Goal: Task Accomplishment & Management: Use online tool/utility

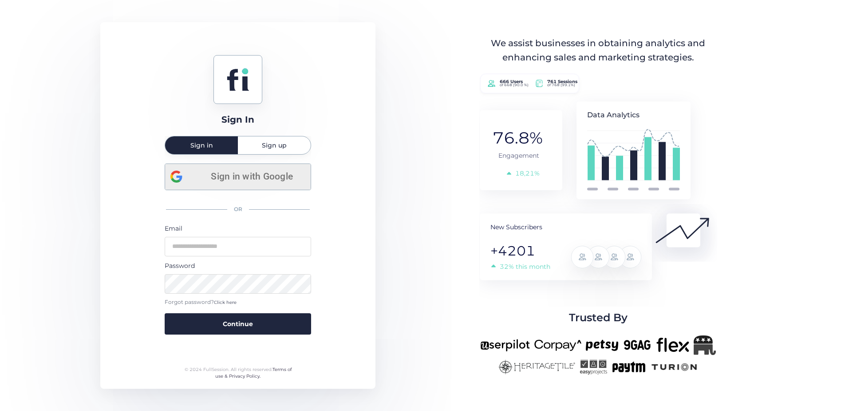
click at [258, 185] on div "Sign in with Google" at bounding box center [238, 177] width 135 height 26
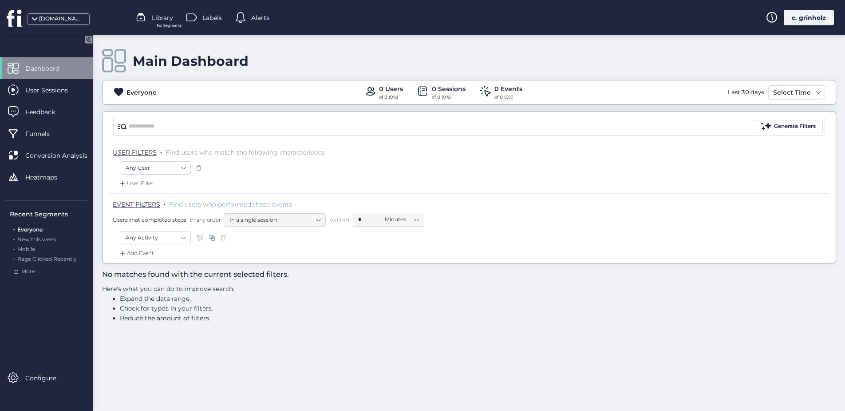
click at [56, 22] on div "[DOMAIN_NAME]" at bounding box center [61, 19] width 44 height 8
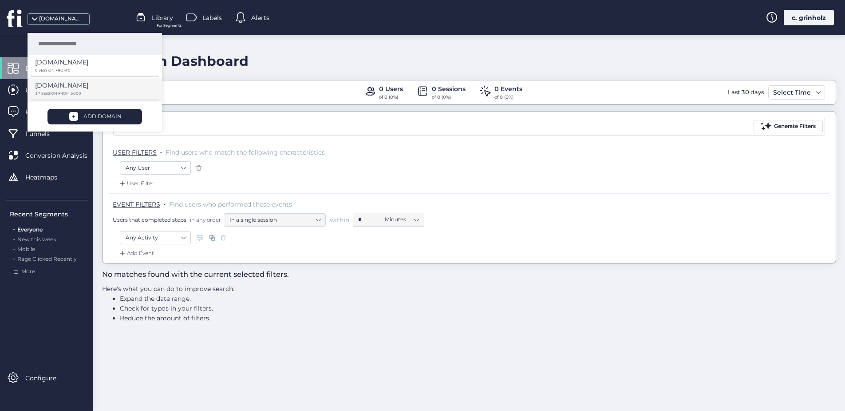
click at [58, 67] on p "[DOMAIN_NAME]" at bounding box center [61, 62] width 53 height 10
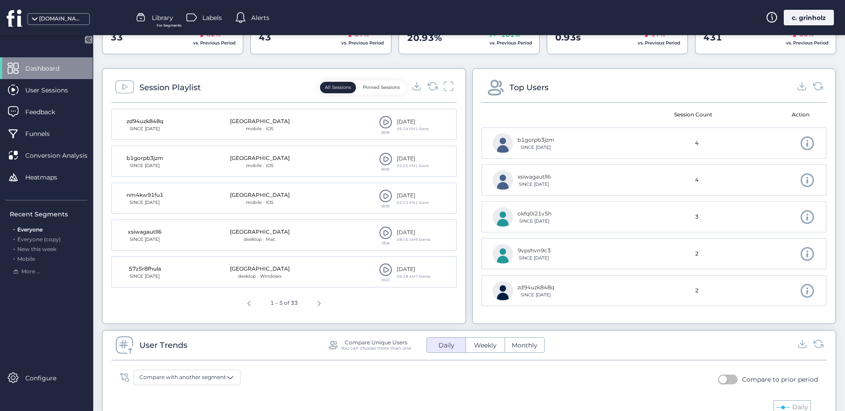
scroll to position [311, 0]
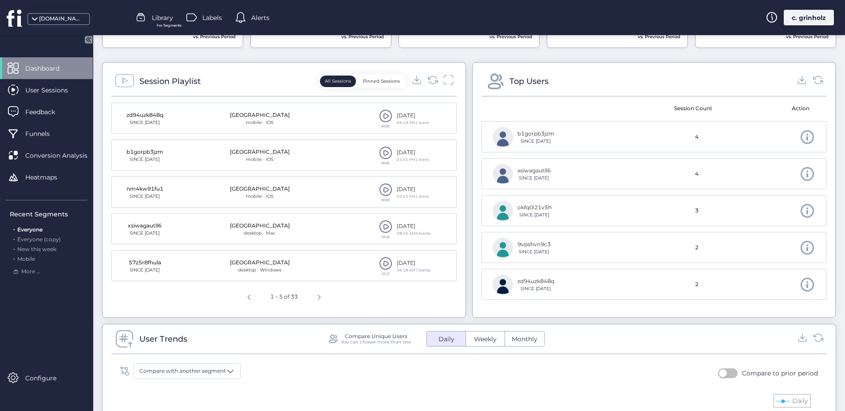
click at [245, 298] on span "Previous page" at bounding box center [248, 295] width 21 height 21
click at [248, 294] on span "Previous page" at bounding box center [248, 295] width 21 height 21
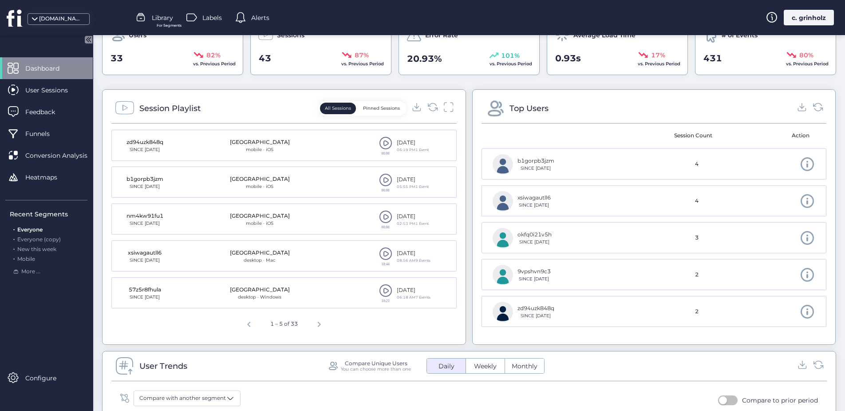
scroll to position [280, 0]
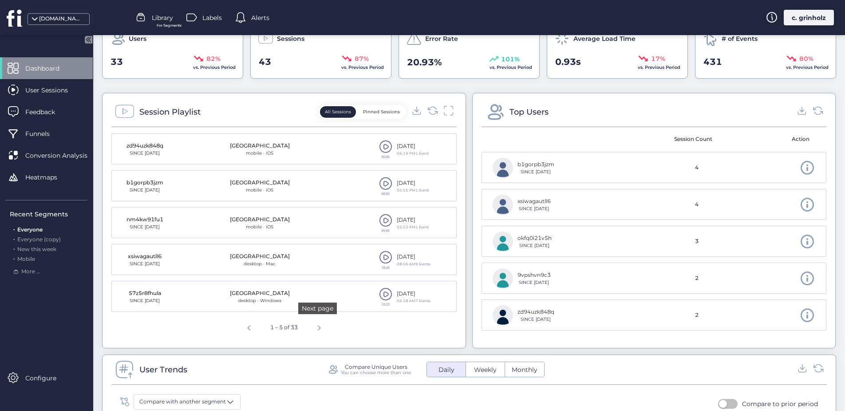
click at [317, 329] on span "Next page" at bounding box center [319, 326] width 21 height 21
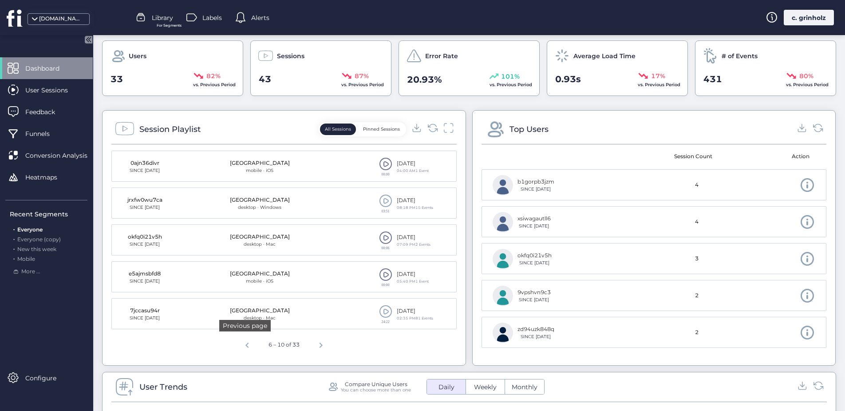
click at [247, 346] on span "Previous page" at bounding box center [247, 343] width 21 height 21
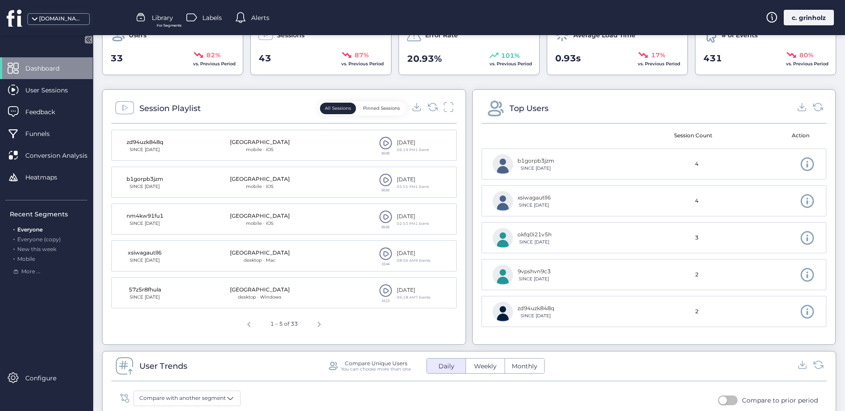
scroll to position [285, 0]
click at [381, 293] on span at bounding box center [385, 288] width 13 height 13
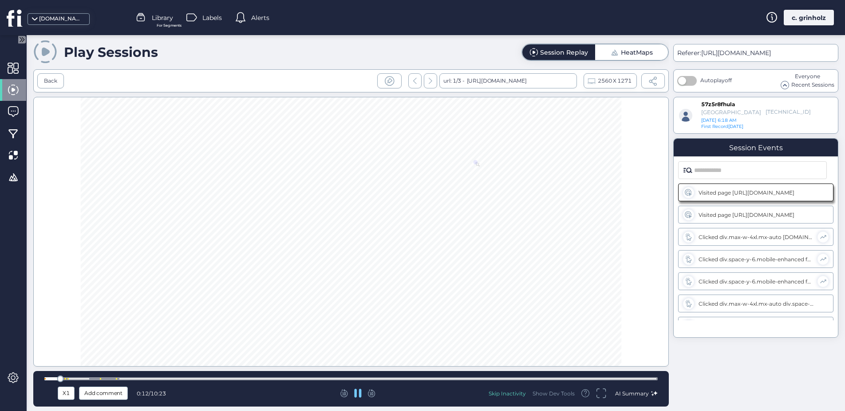
click at [90, 378] on div at bounding box center [351, 378] width 614 height 3
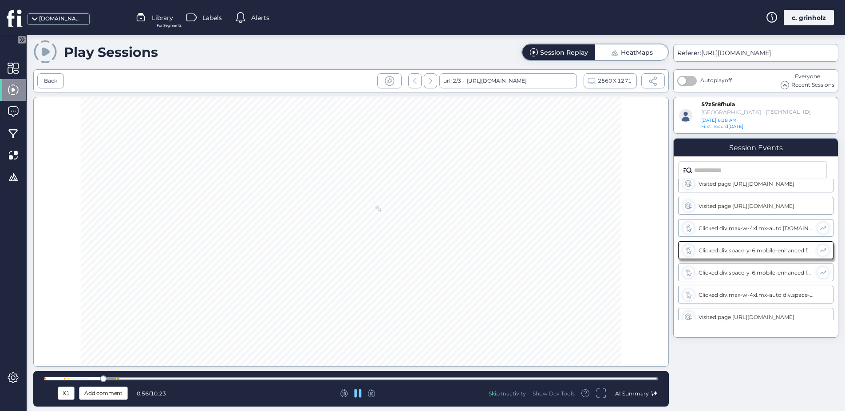
scroll to position [14, 0]
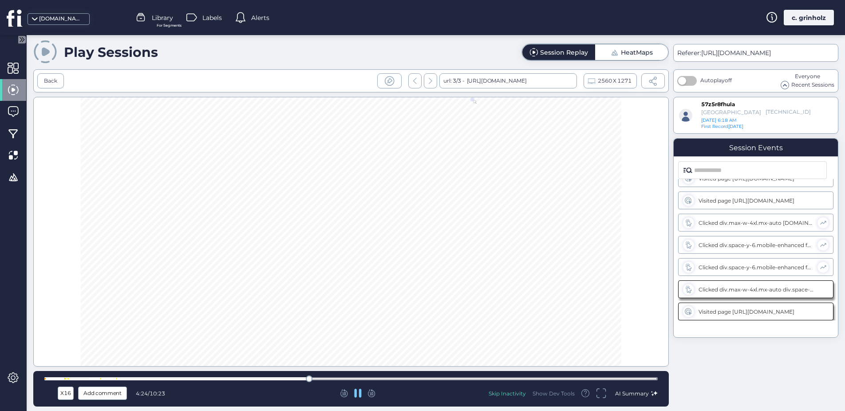
click at [603, 379] on div at bounding box center [351, 378] width 614 height 3
click at [55, 82] on div "Back" at bounding box center [50, 81] width 13 height 8
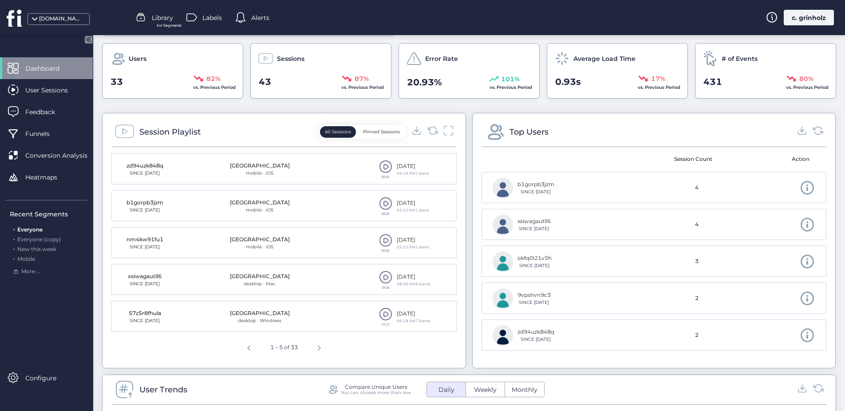
scroll to position [262, 0]
click at [382, 311] on span at bounding box center [385, 311] width 13 height 13
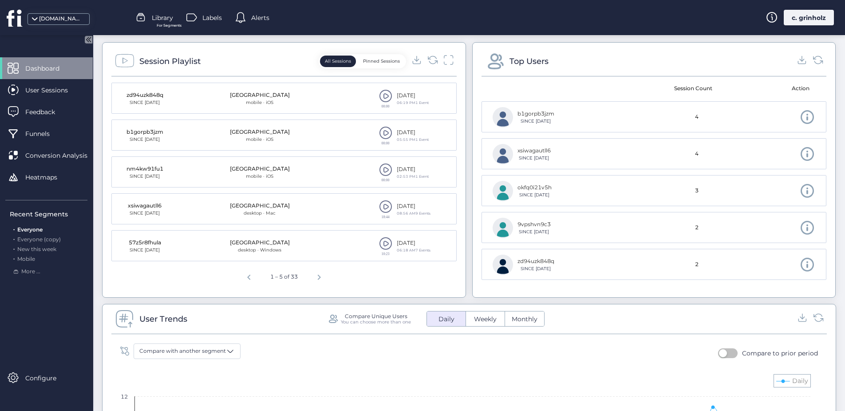
scroll to position [331, 0]
click at [384, 170] on span at bounding box center [385, 169] width 13 height 13
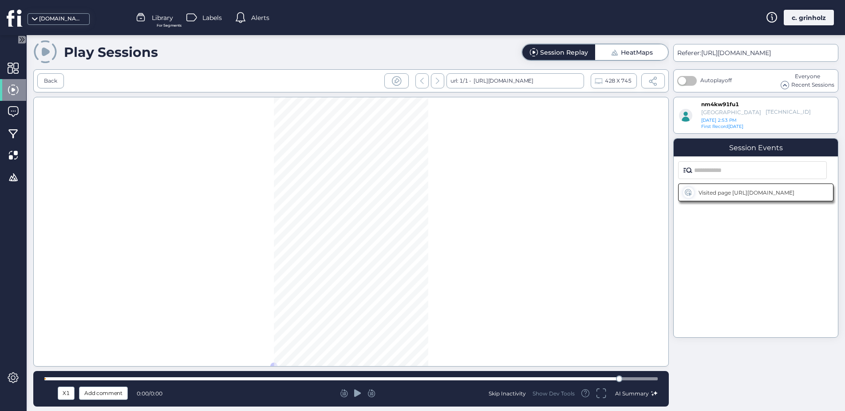
click at [357, 392] on icon at bounding box center [357, 393] width 7 height 8
click at [356, 393] on icon at bounding box center [357, 393] width 7 height 8
drag, startPoint x: 642, startPoint y: 384, endPoint x: 630, endPoint y: 378, distance: 12.7
click at [634, 381] on div "X1 Add comment 0:00 / 0:00 Skip Inactivity Show Dev Tools AI Summary" at bounding box center [351, 389] width 636 height 36
click at [631, 378] on div at bounding box center [351, 378] width 614 height 3
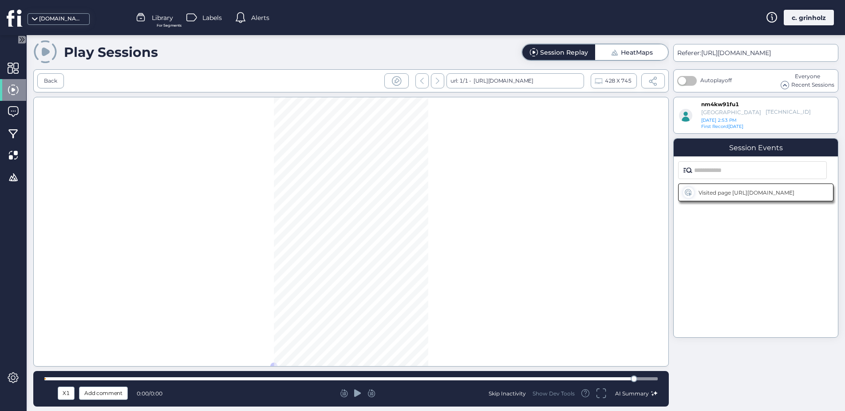
click at [648, 378] on div at bounding box center [351, 378] width 614 height 3
click at [653, 379] on div at bounding box center [651, 378] width 7 height 7
click at [77, 378] on div at bounding box center [351, 378] width 614 height 3
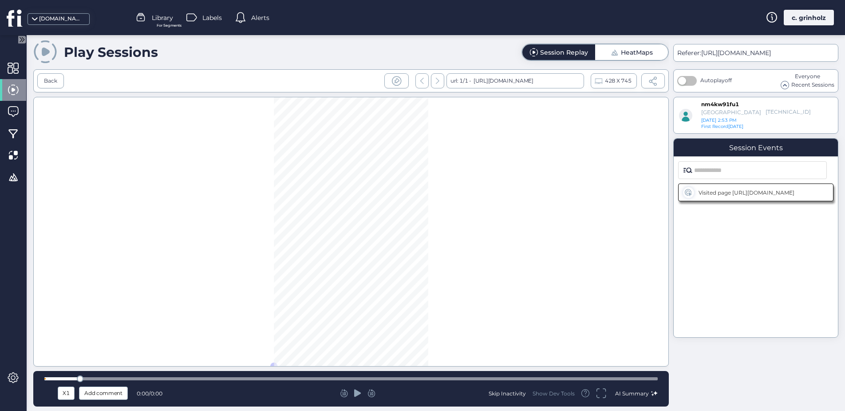
click at [120, 377] on div at bounding box center [351, 378] width 614 height 3
click at [356, 393] on icon at bounding box center [357, 393] width 7 height 8
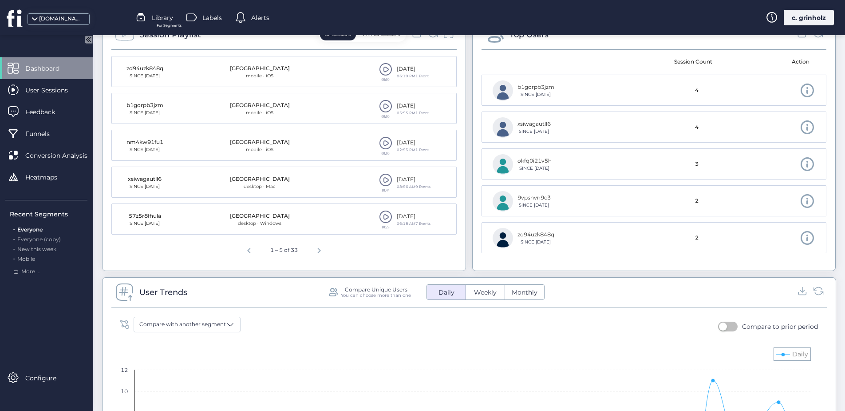
scroll to position [360, 0]
click at [381, 108] on span at bounding box center [385, 103] width 13 height 13
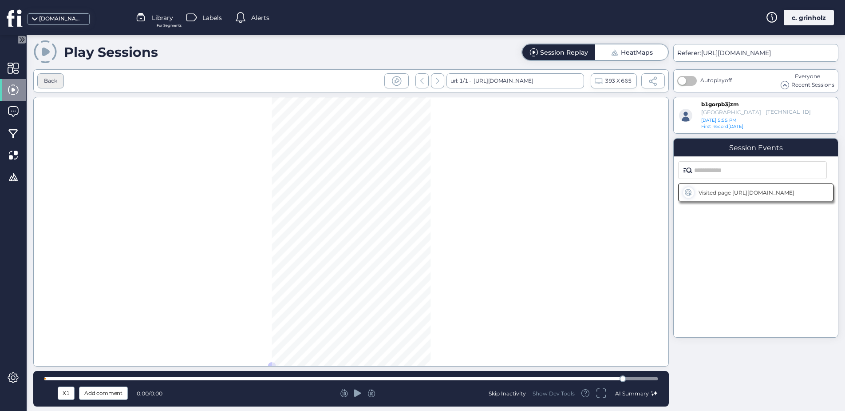
click at [50, 77] on div "Back" at bounding box center [50, 81] width 13 height 8
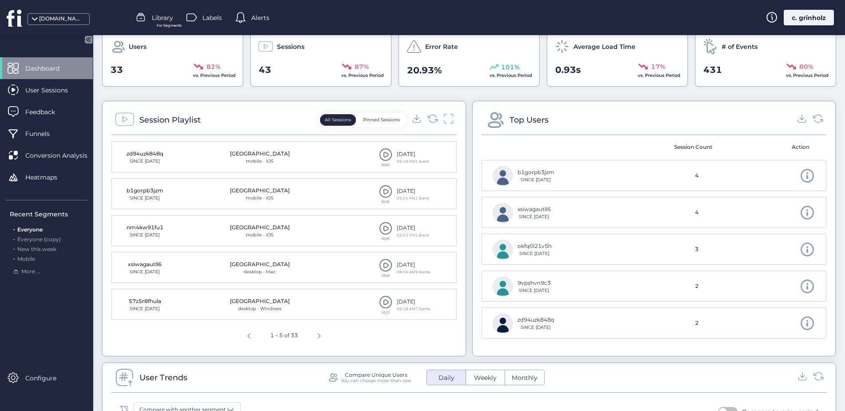
scroll to position [276, 0]
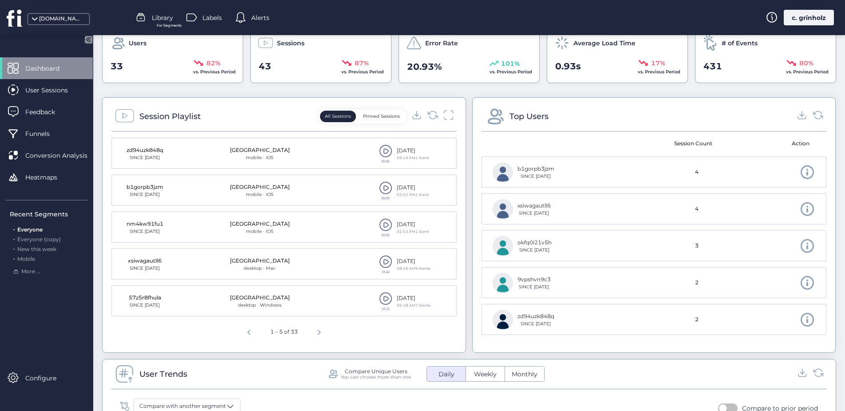
click at [399, 154] on div "[DATE]" at bounding box center [413, 151] width 32 height 8
click at [379, 153] on span at bounding box center [385, 150] width 13 height 13
